Goal: Information Seeking & Learning: Learn about a topic

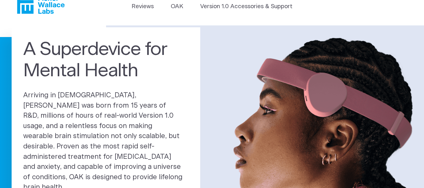
scroll to position [20, 0]
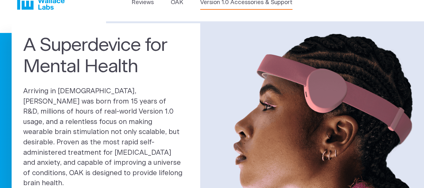
click at [252, 4] on link "Version 1.0 Accessories & Support" at bounding box center [246, 2] width 92 height 9
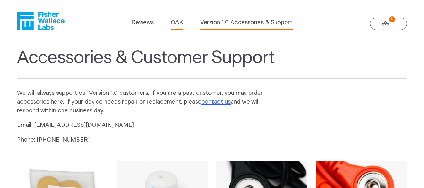
click at [175, 21] on link "OAK" at bounding box center [177, 22] width 13 height 9
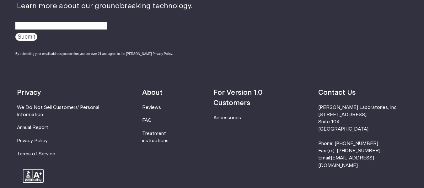
scroll to position [1083, 0]
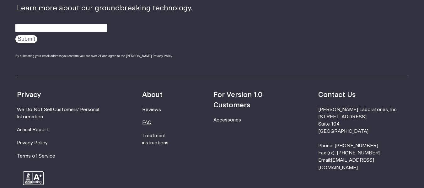
click at [152, 123] on link "FAQ" at bounding box center [146, 122] width 9 height 5
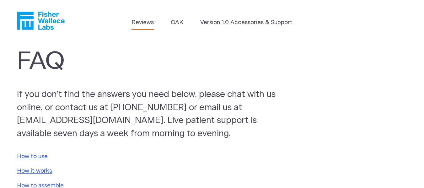
click at [145, 23] on link "Reviews" at bounding box center [143, 22] width 22 height 9
